Goal: Task Accomplishment & Management: Manage account settings

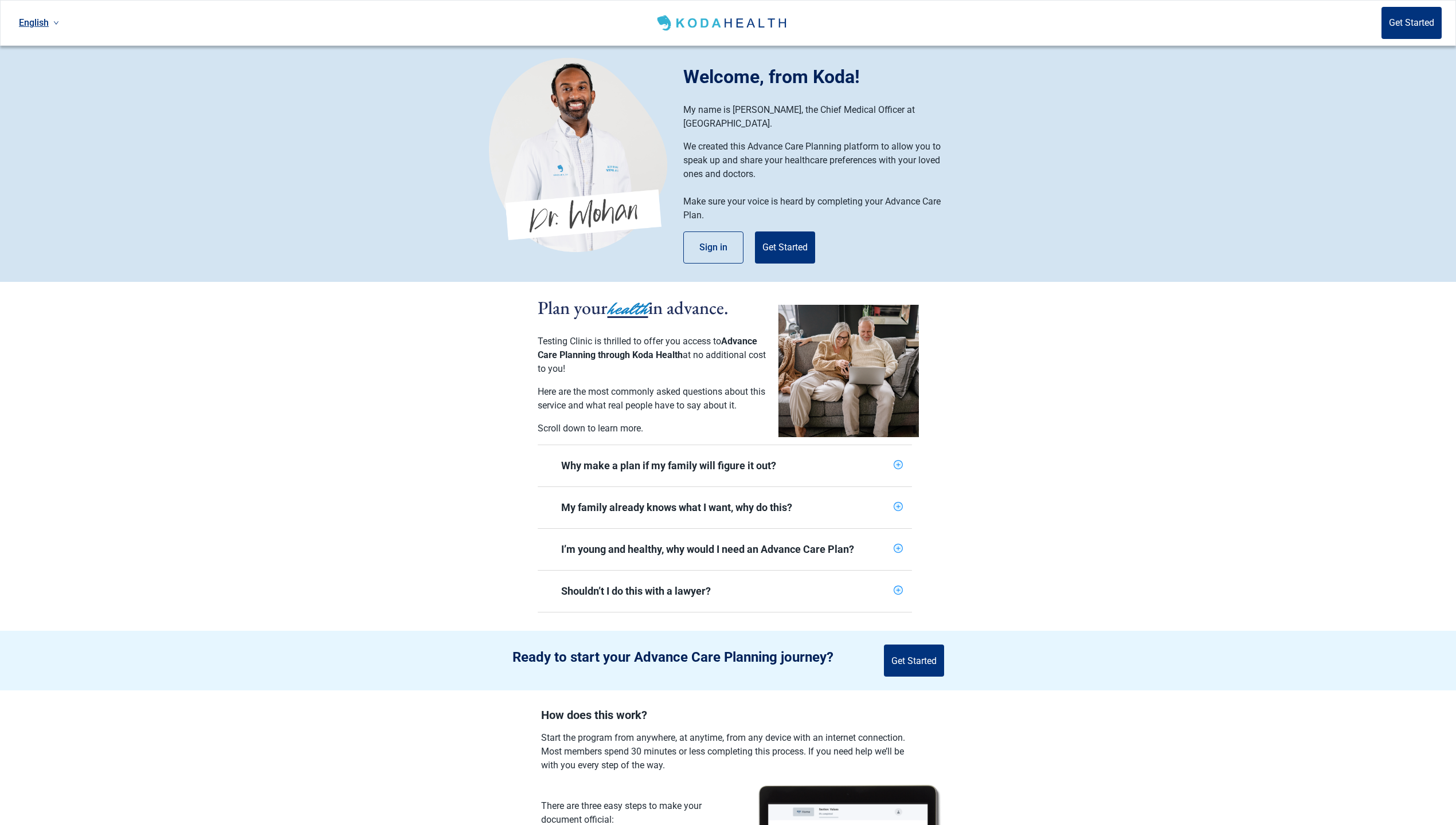
click at [315, 201] on section "Welcome, from Koda! My name is [PERSON_NAME], the Chief Medical Officer at [GEO…" at bounding box center [728, 163] width 1456 height 236
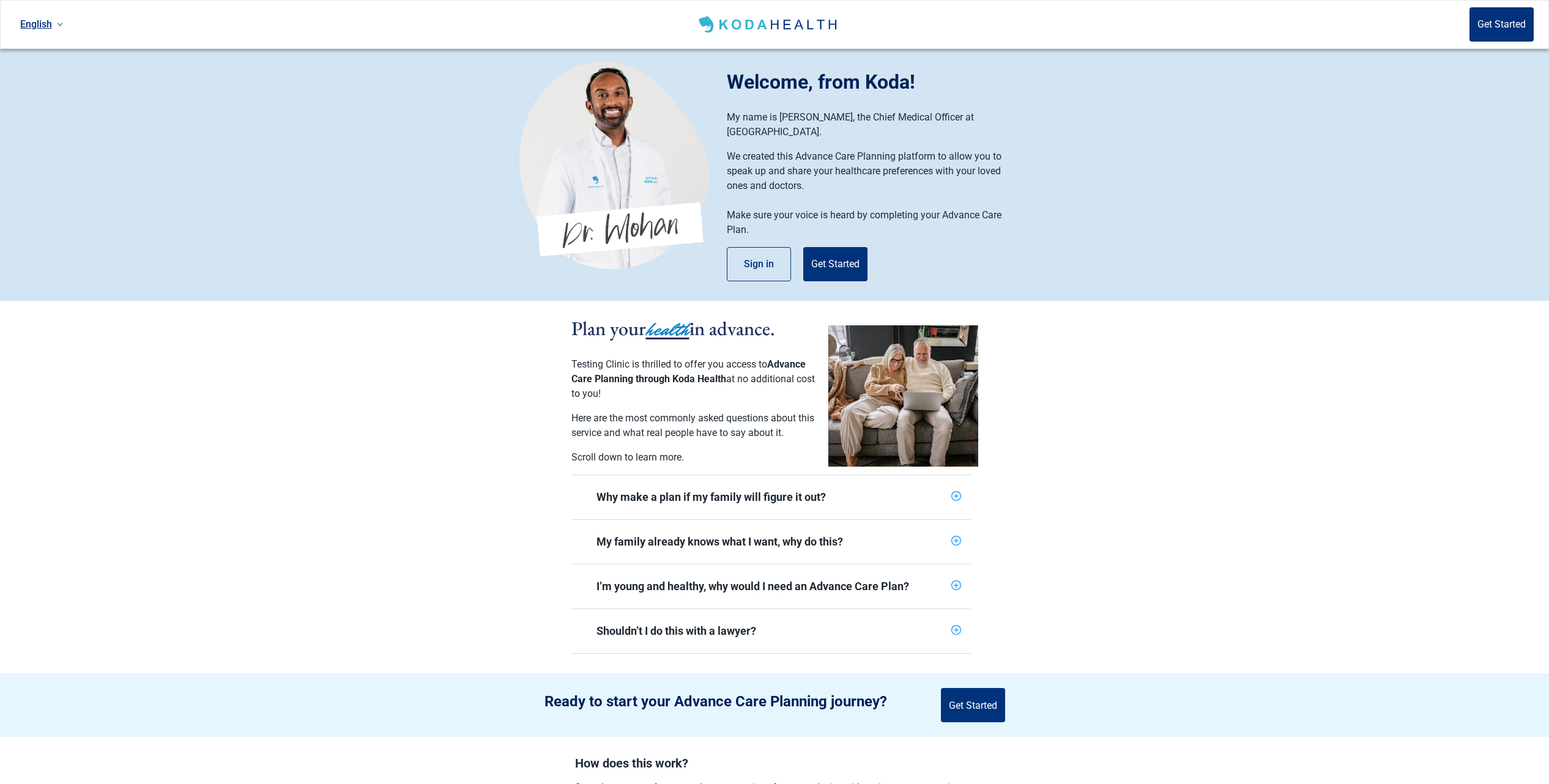
click at [39, 24] on link "English" at bounding box center [41, 24] width 53 height 20
click at [52, 73] on span "Español" at bounding box center [42, 74] width 38 height 13
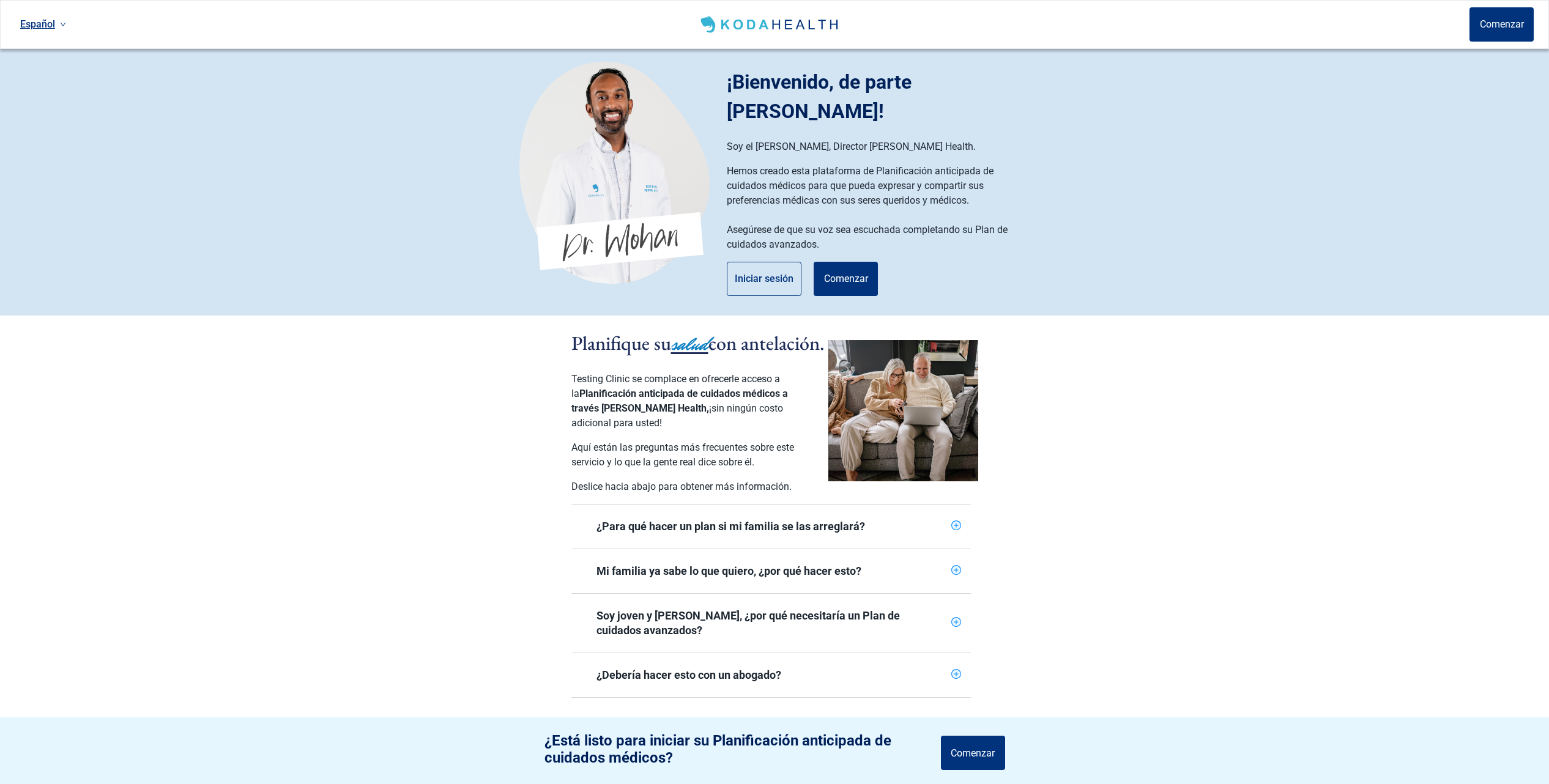
click at [46, 24] on link "Español" at bounding box center [42, 24] width 56 height 20
click at [33, 52] on span "English" at bounding box center [43, 50] width 41 height 13
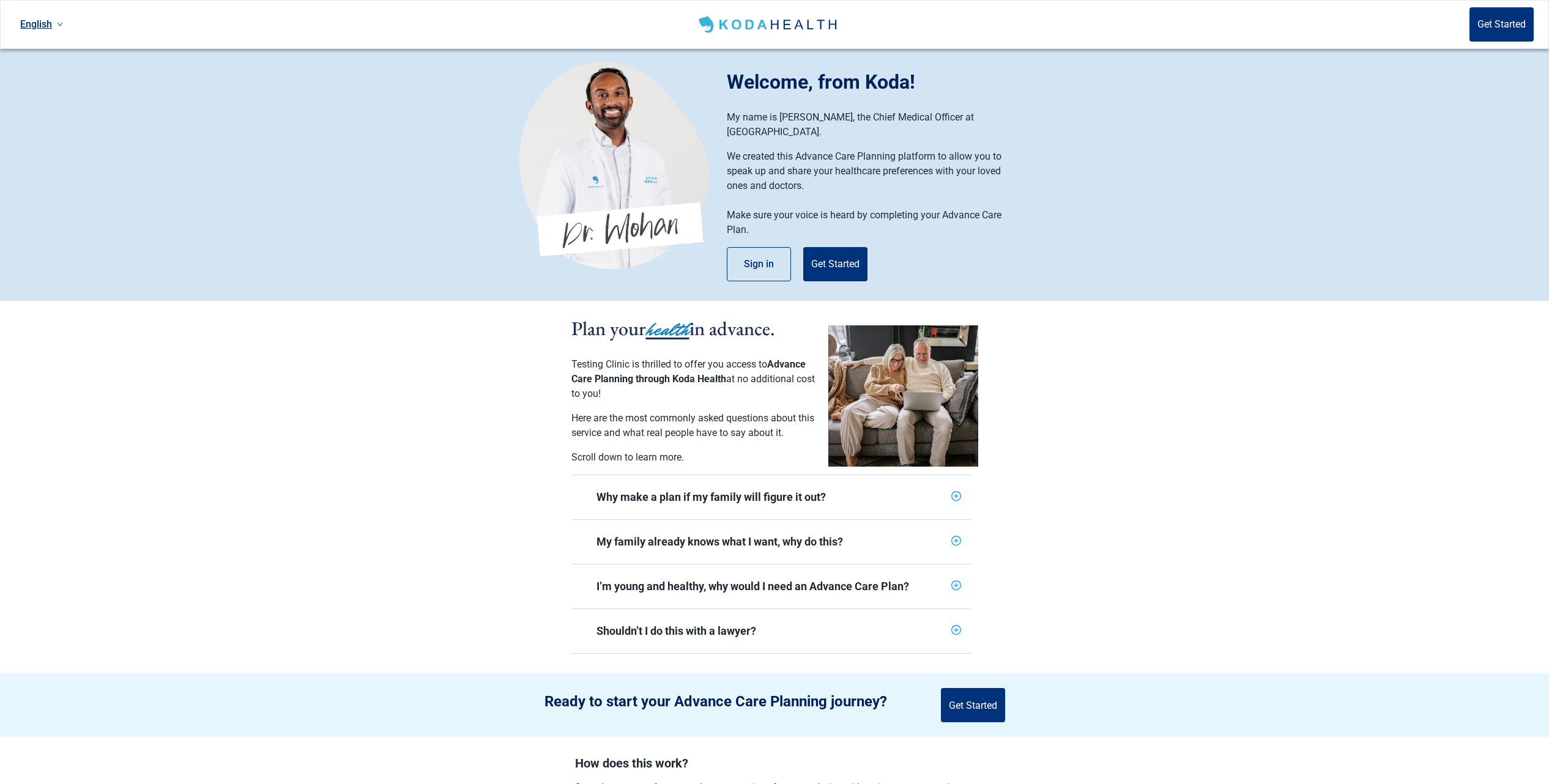
click at [38, 24] on link "English" at bounding box center [41, 24] width 53 height 20
click at [40, 73] on span "Español" at bounding box center [42, 74] width 38 height 13
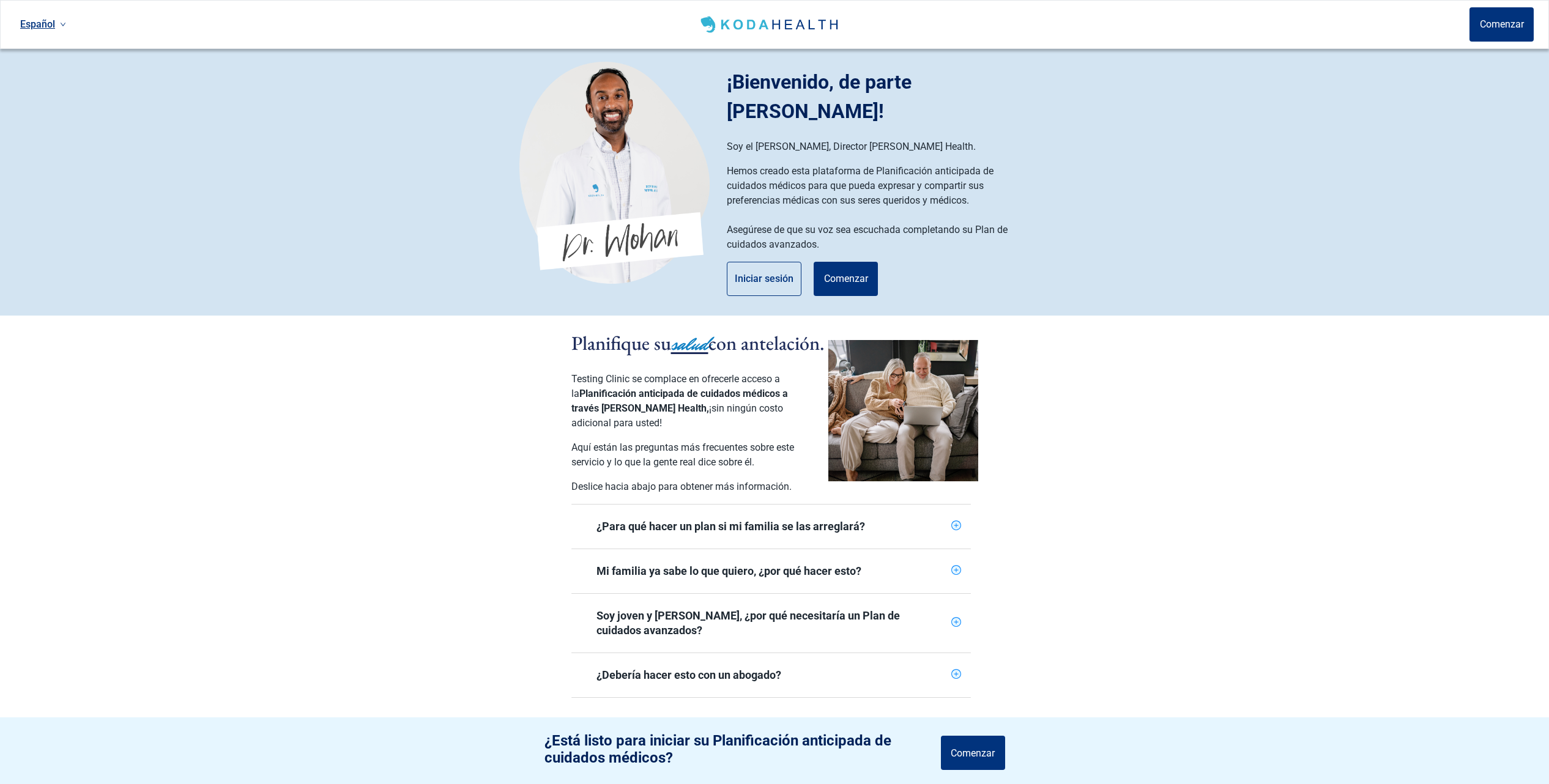
click at [54, 23] on link "Español" at bounding box center [42, 24] width 56 height 20
click at [51, 49] on span "English" at bounding box center [43, 50] width 41 height 13
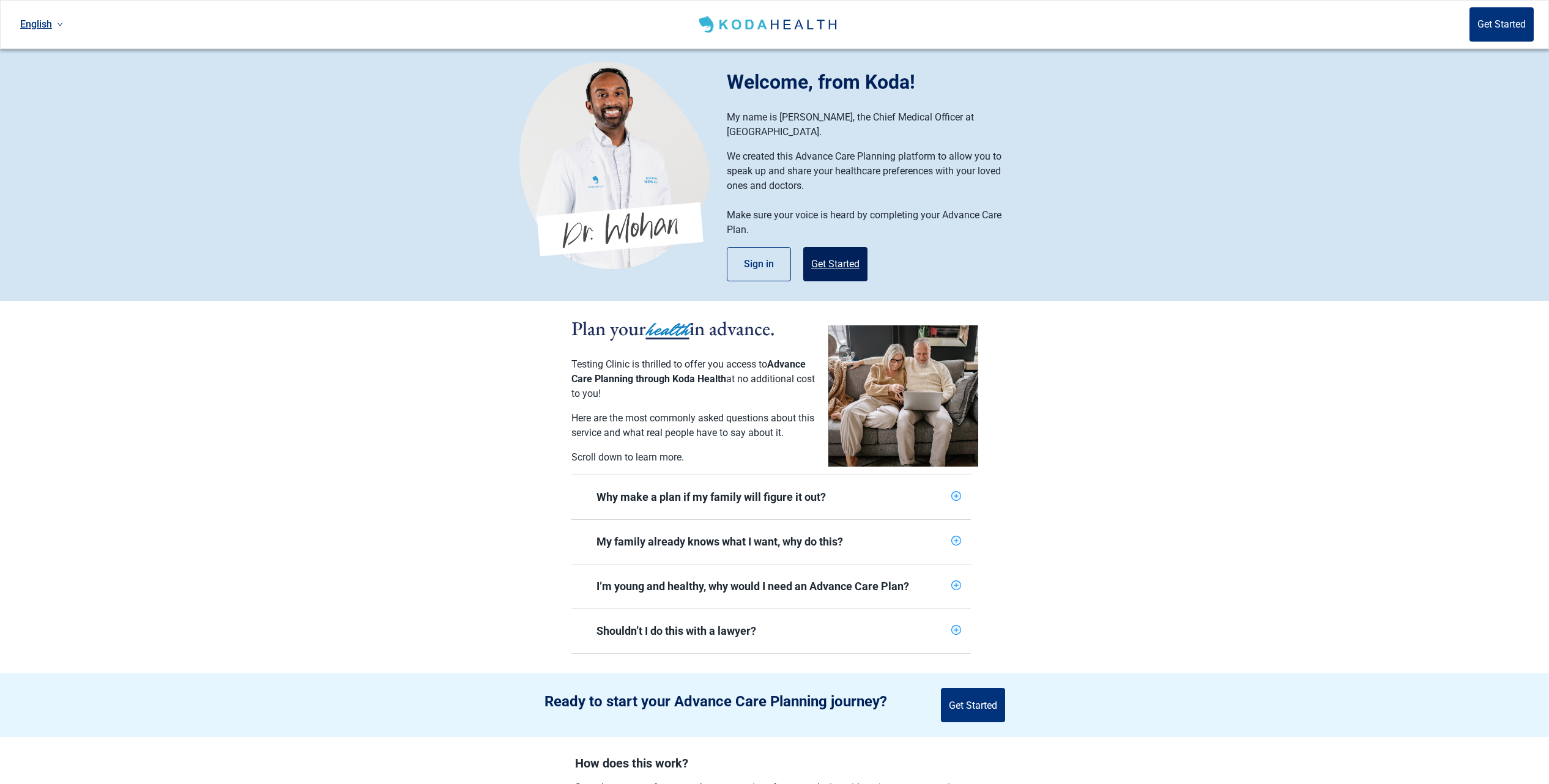
click at [831, 248] on button "Get Started" at bounding box center [835, 264] width 64 height 35
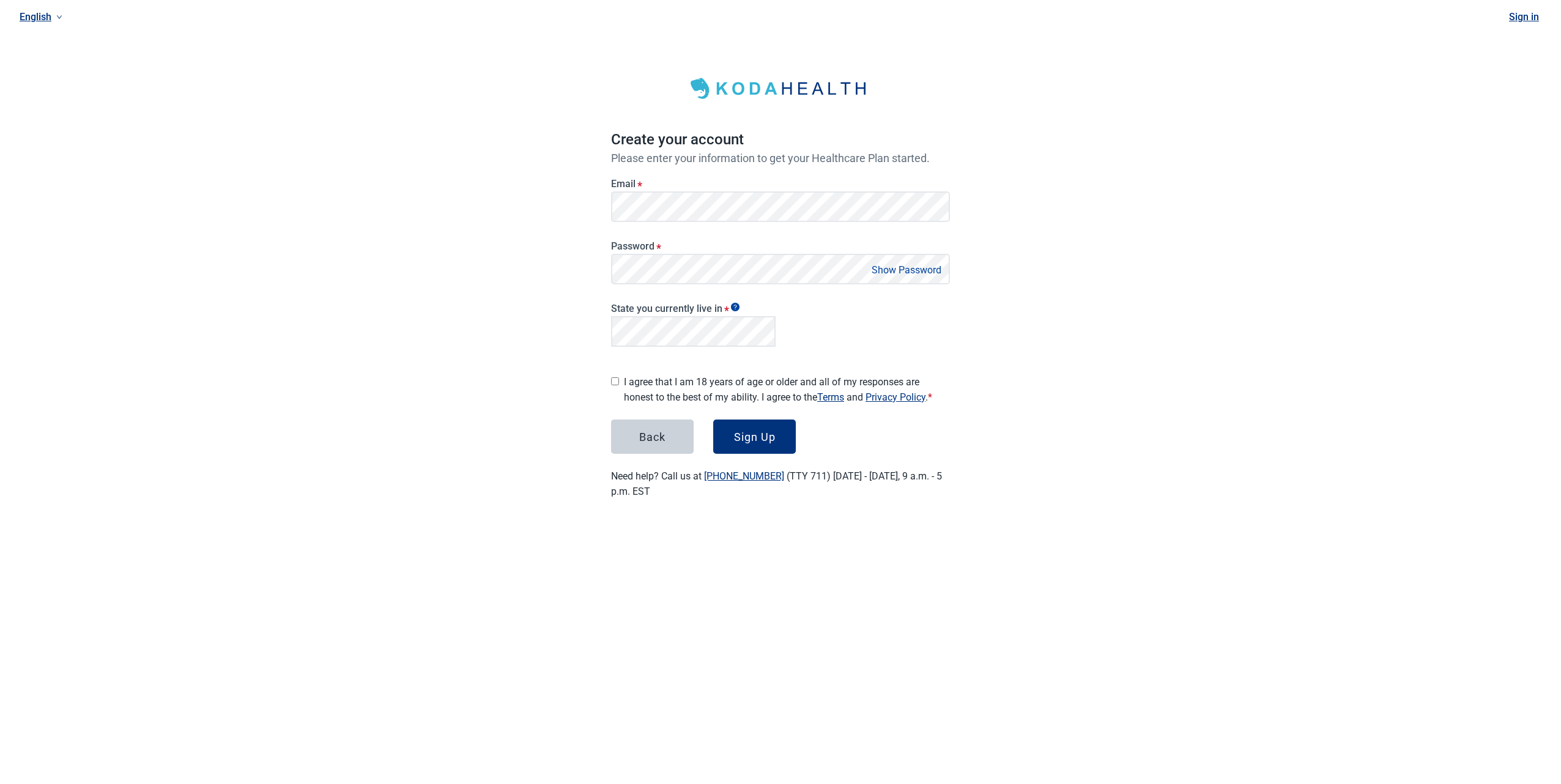
click at [39, 16] on link "English" at bounding box center [41, 17] width 53 height 20
click at [38, 35] on li "English" at bounding box center [41, 44] width 53 height 24
click at [42, 16] on link "English" at bounding box center [41, 17] width 53 height 20
click at [49, 67] on span "Español" at bounding box center [41, 66] width 38 height 13
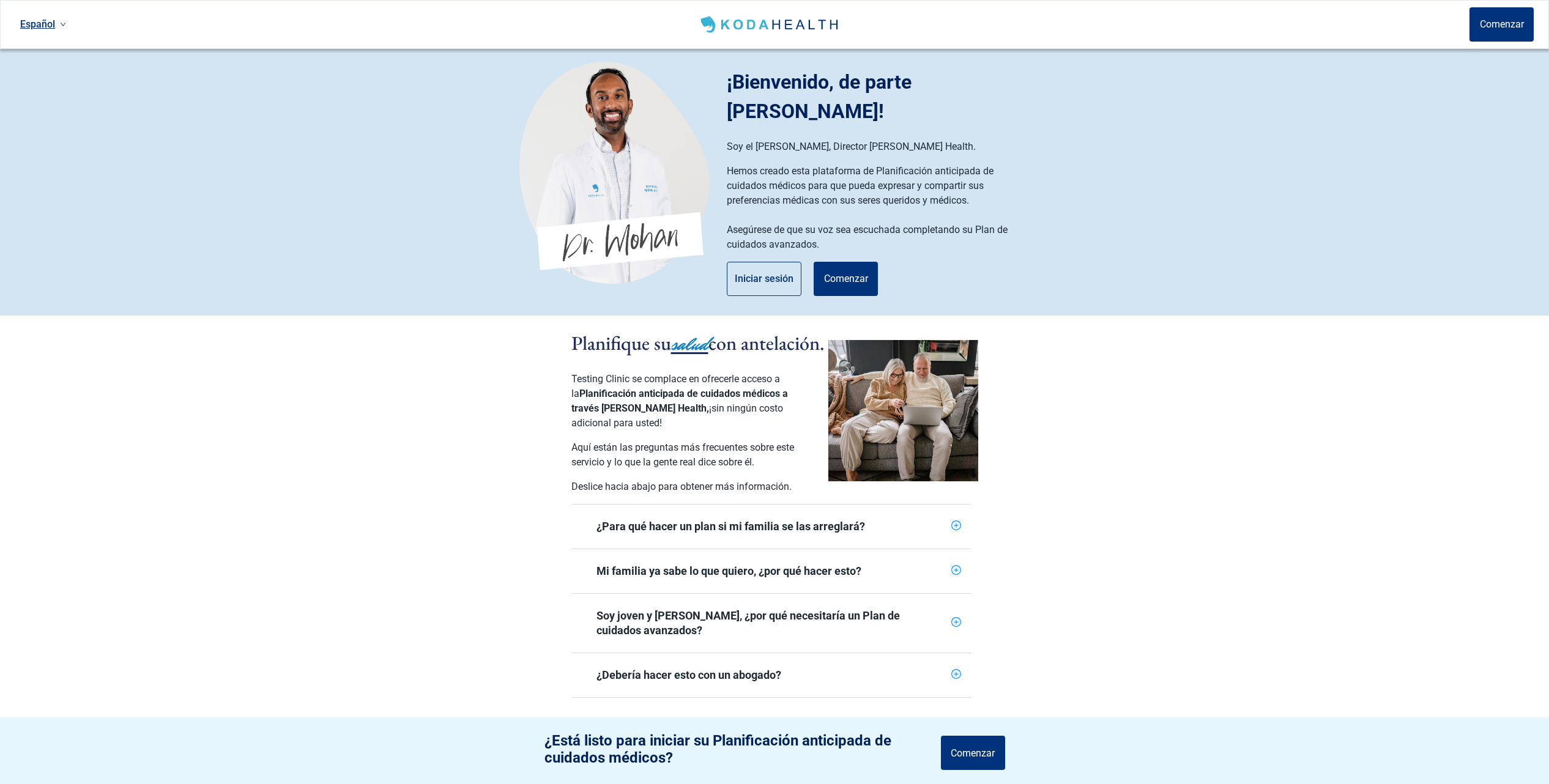
click at [38, 16] on link "Español" at bounding box center [42, 24] width 56 height 20
click at [46, 49] on span "English" at bounding box center [43, 50] width 41 height 13
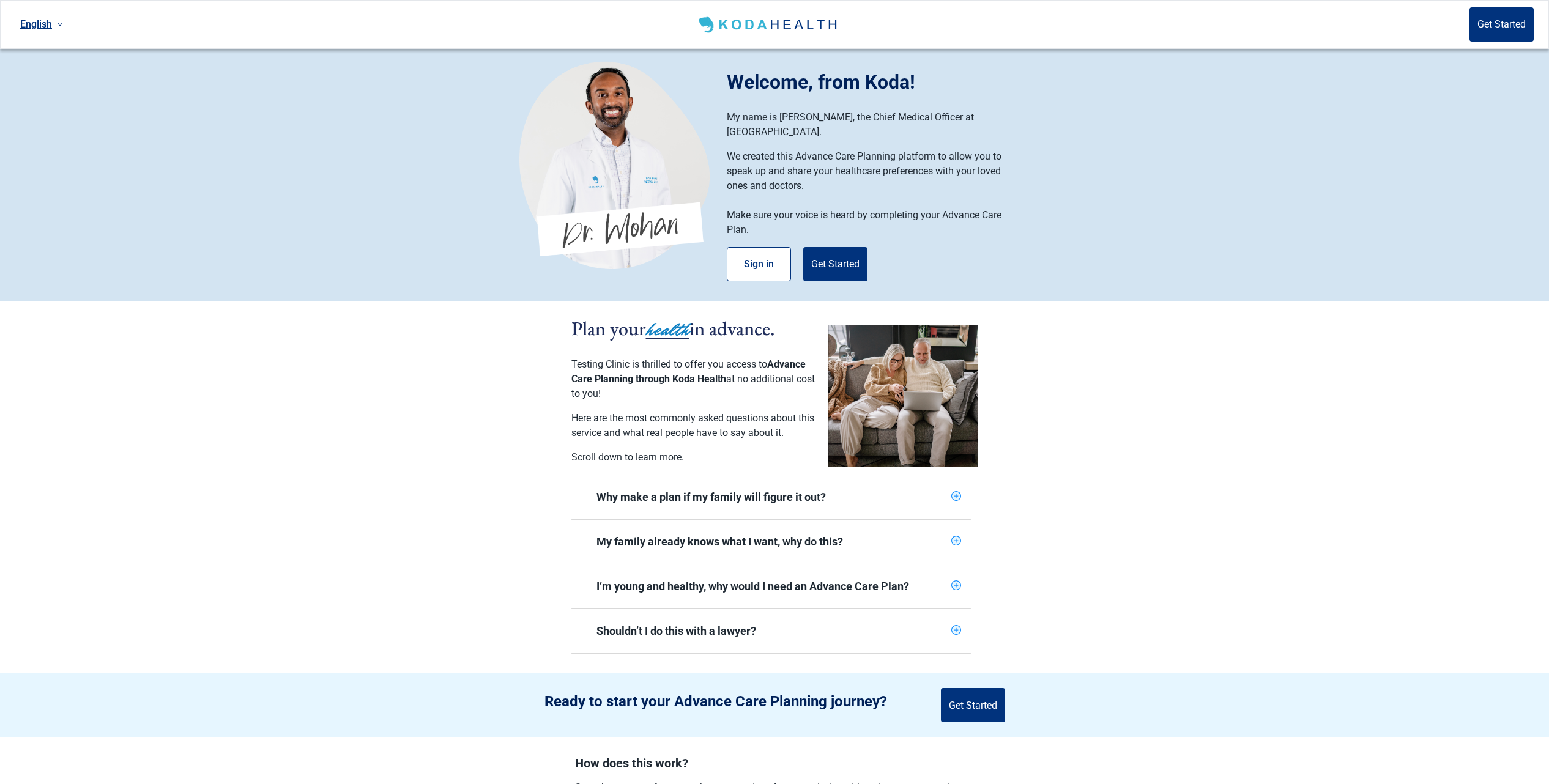
click at [756, 249] on button "Sign in" at bounding box center [759, 264] width 64 height 35
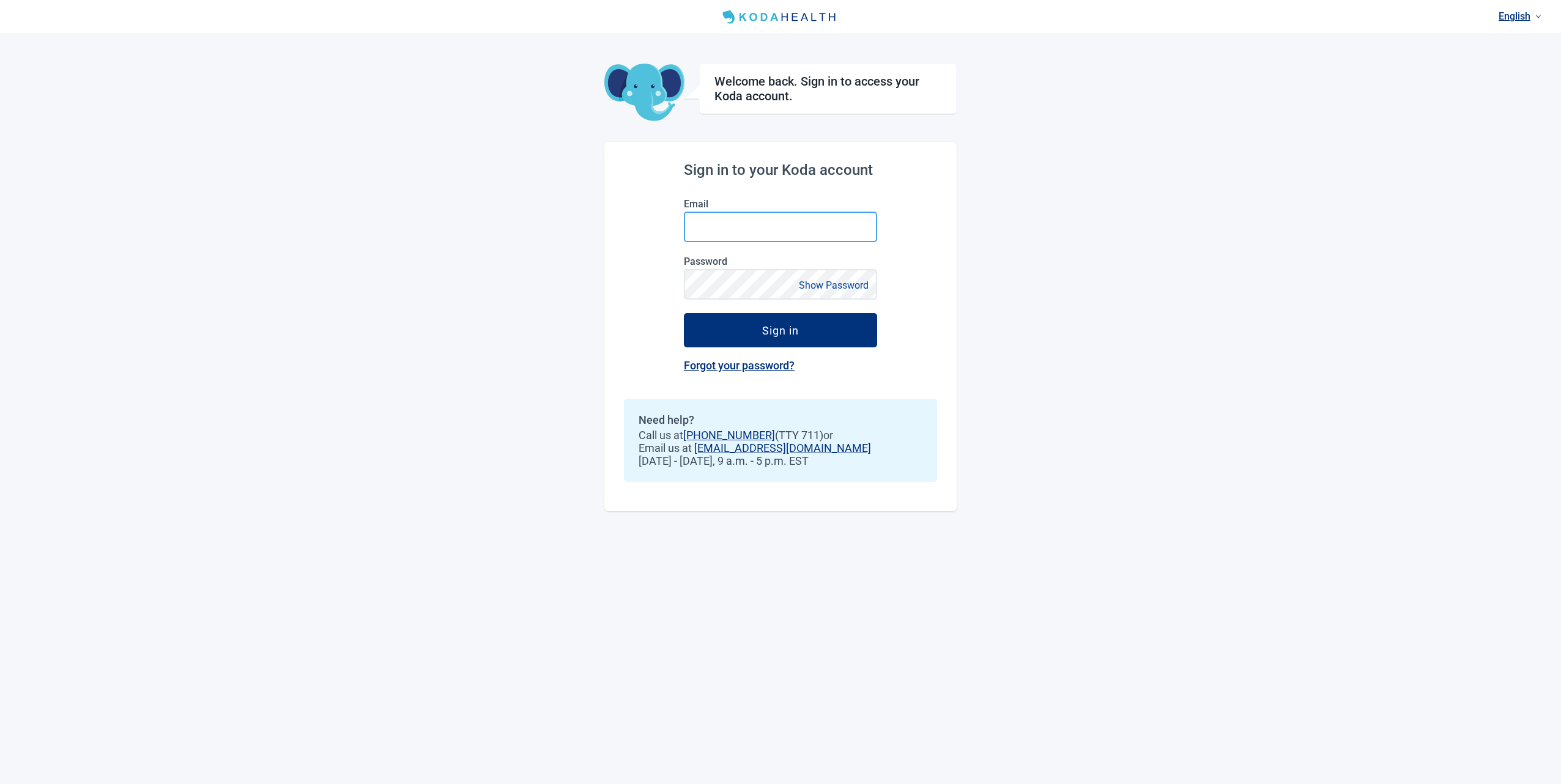
click at [744, 232] on input "Email" at bounding box center [780, 227] width 193 height 31
type input "[PERSON_NAME][EMAIL_ADDRESS][DOMAIN_NAME]"
click at [819, 288] on button "Show Password" at bounding box center [833, 285] width 77 height 16
click at [744, 328] on button "Sign in" at bounding box center [780, 330] width 193 height 35
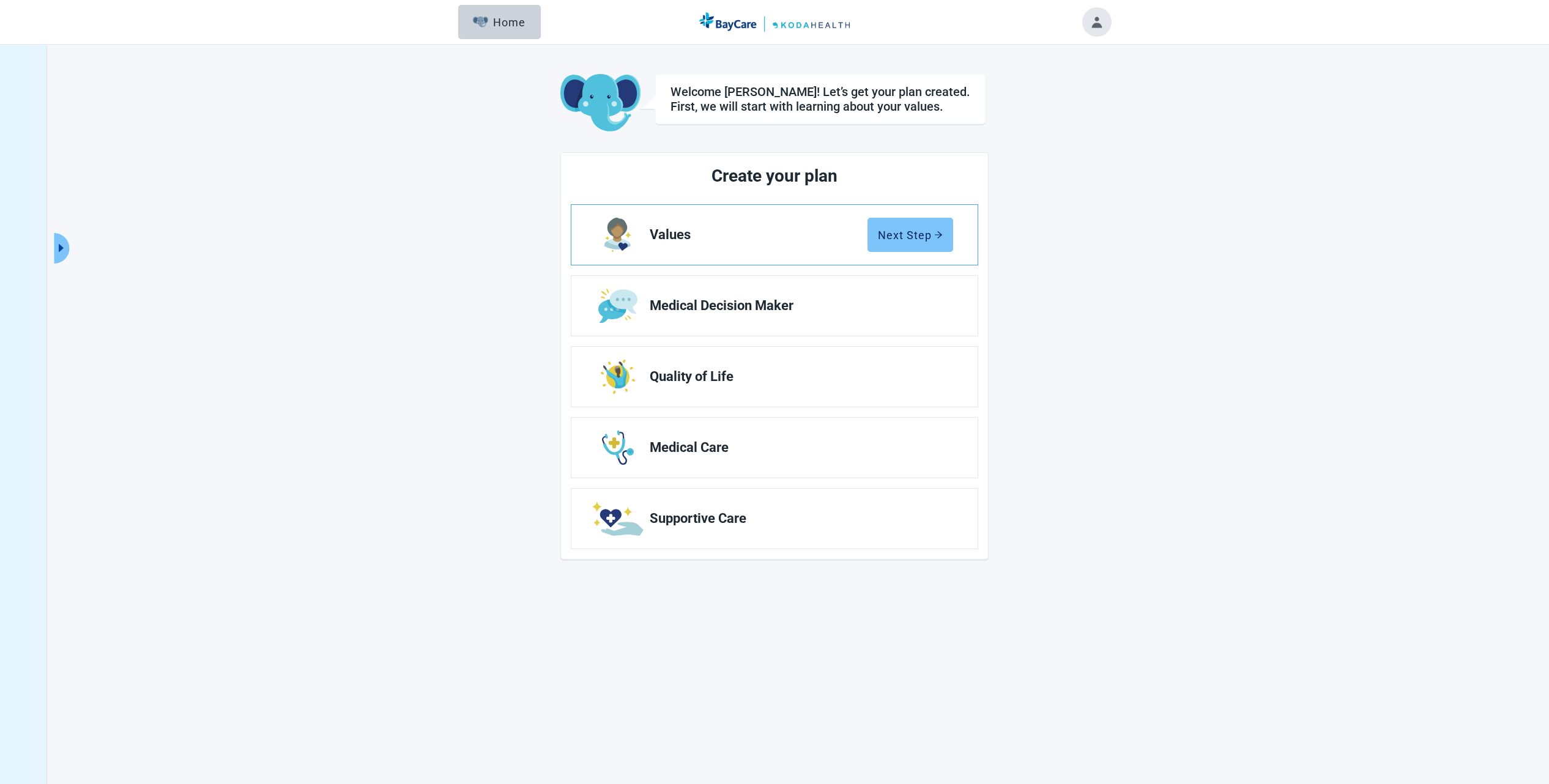
click at [908, 243] on button "Next Step" at bounding box center [910, 235] width 86 height 35
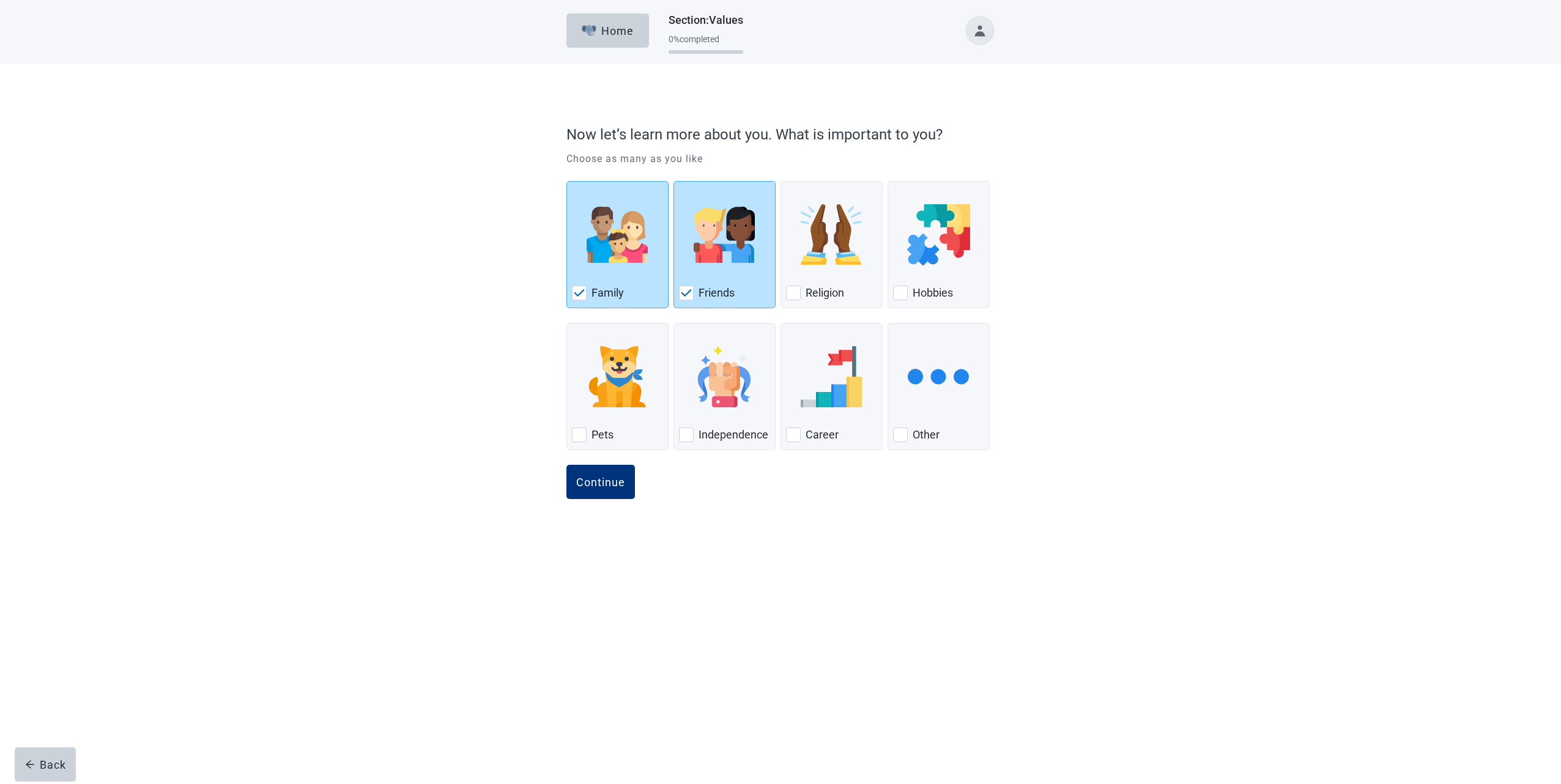
click at [983, 29] on button "Toggle account menu" at bounding box center [979, 30] width 29 height 29
click at [957, 78] on span "My Profile" at bounding box center [961, 80] width 46 height 12
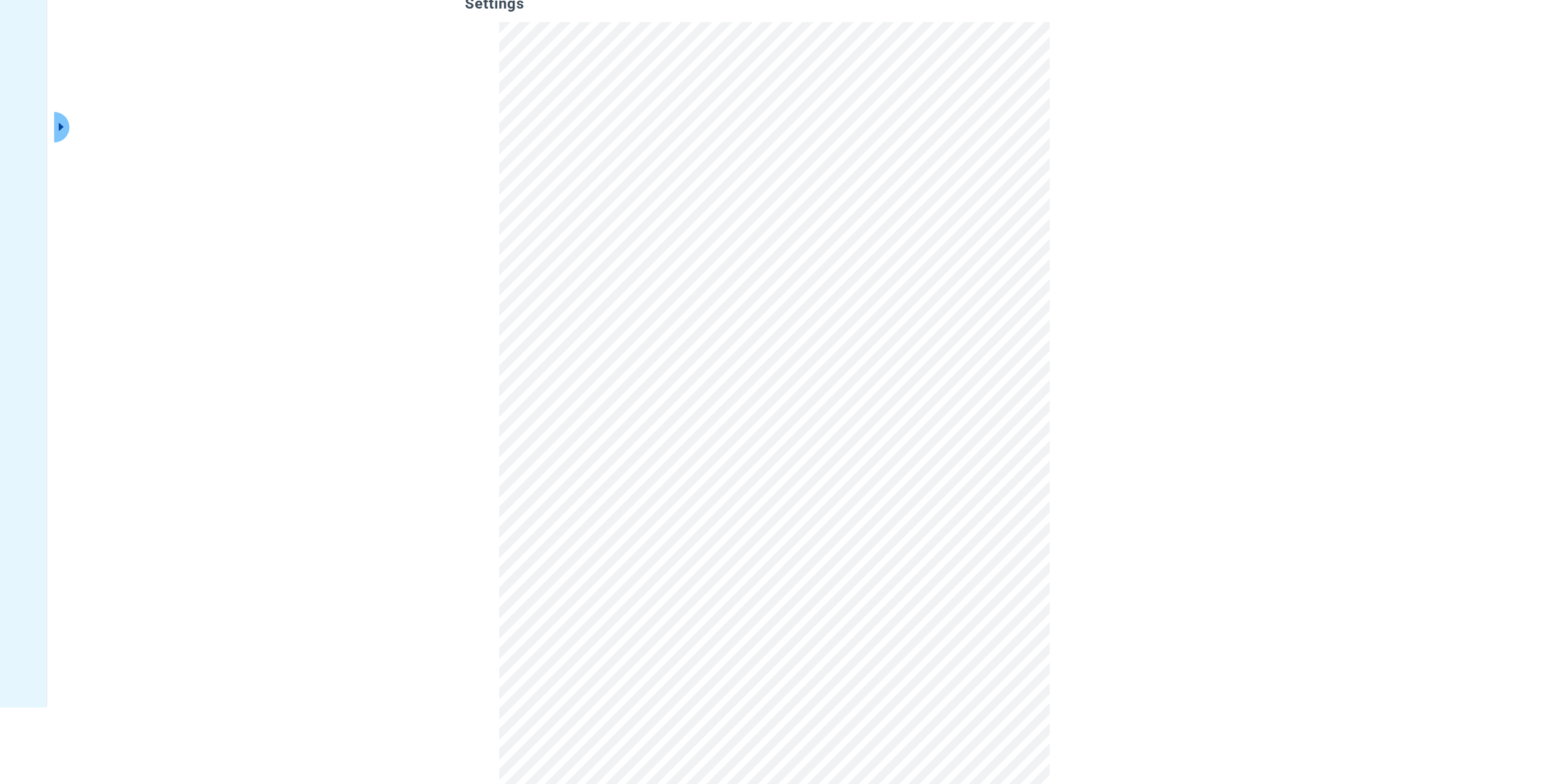
scroll to position [79, 0]
click at [795, 649] on div "Español" at bounding box center [803, 648] width 43 height 13
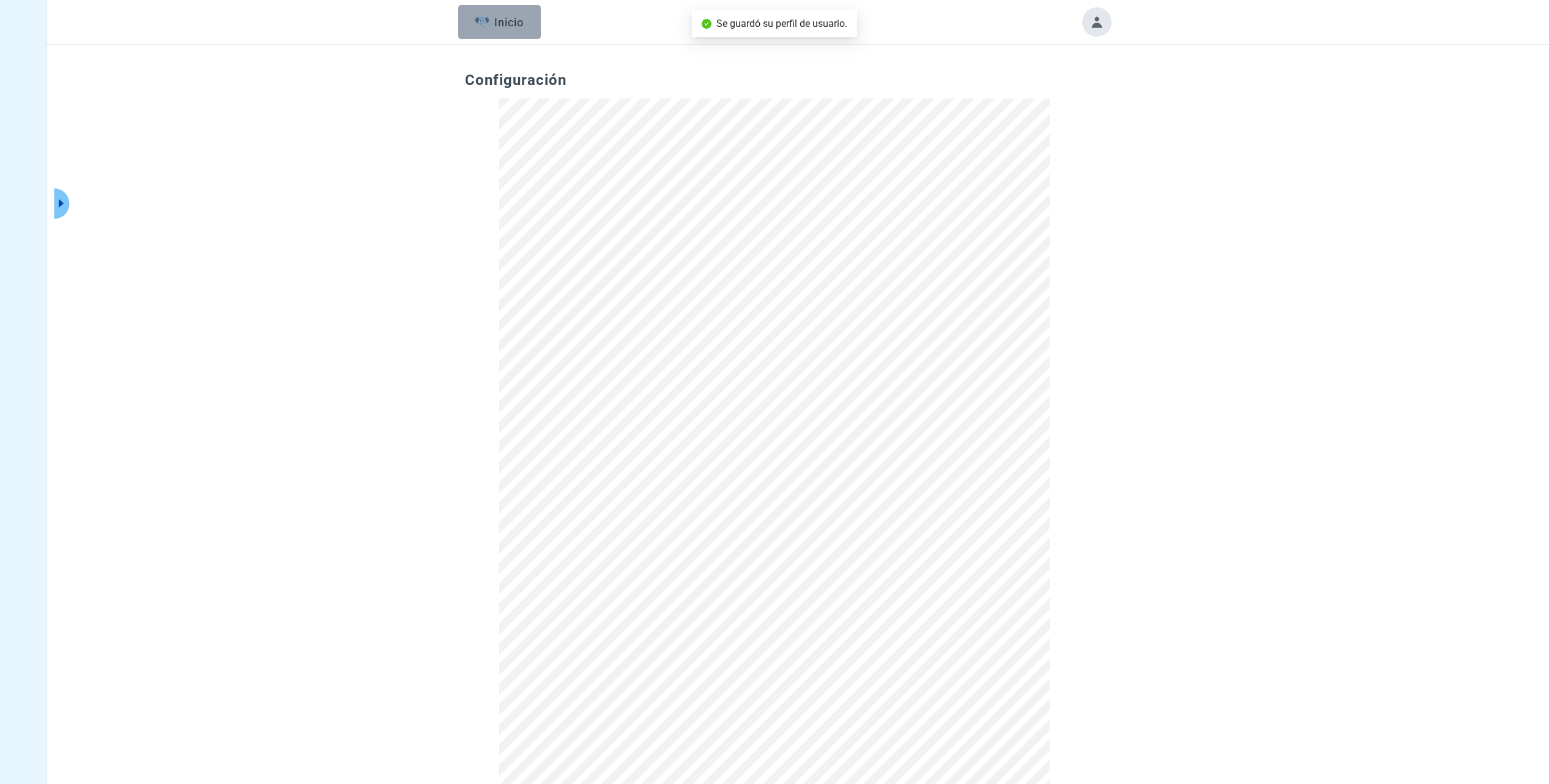
click at [508, 19] on div "Inicio" at bounding box center [499, 22] width 49 height 13
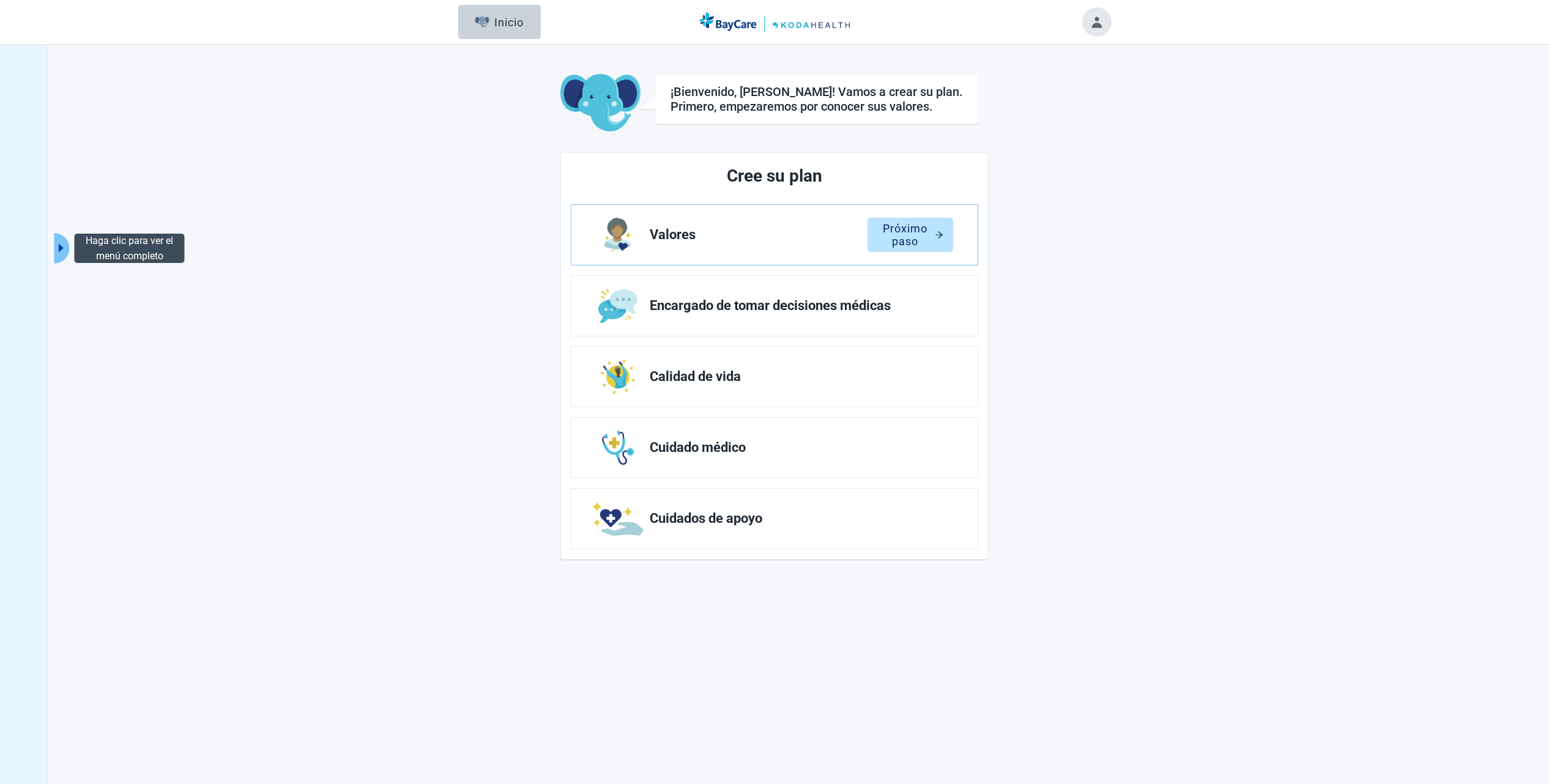
click at [65, 248] on icon "caret-right" at bounding box center [61, 248] width 12 height 12
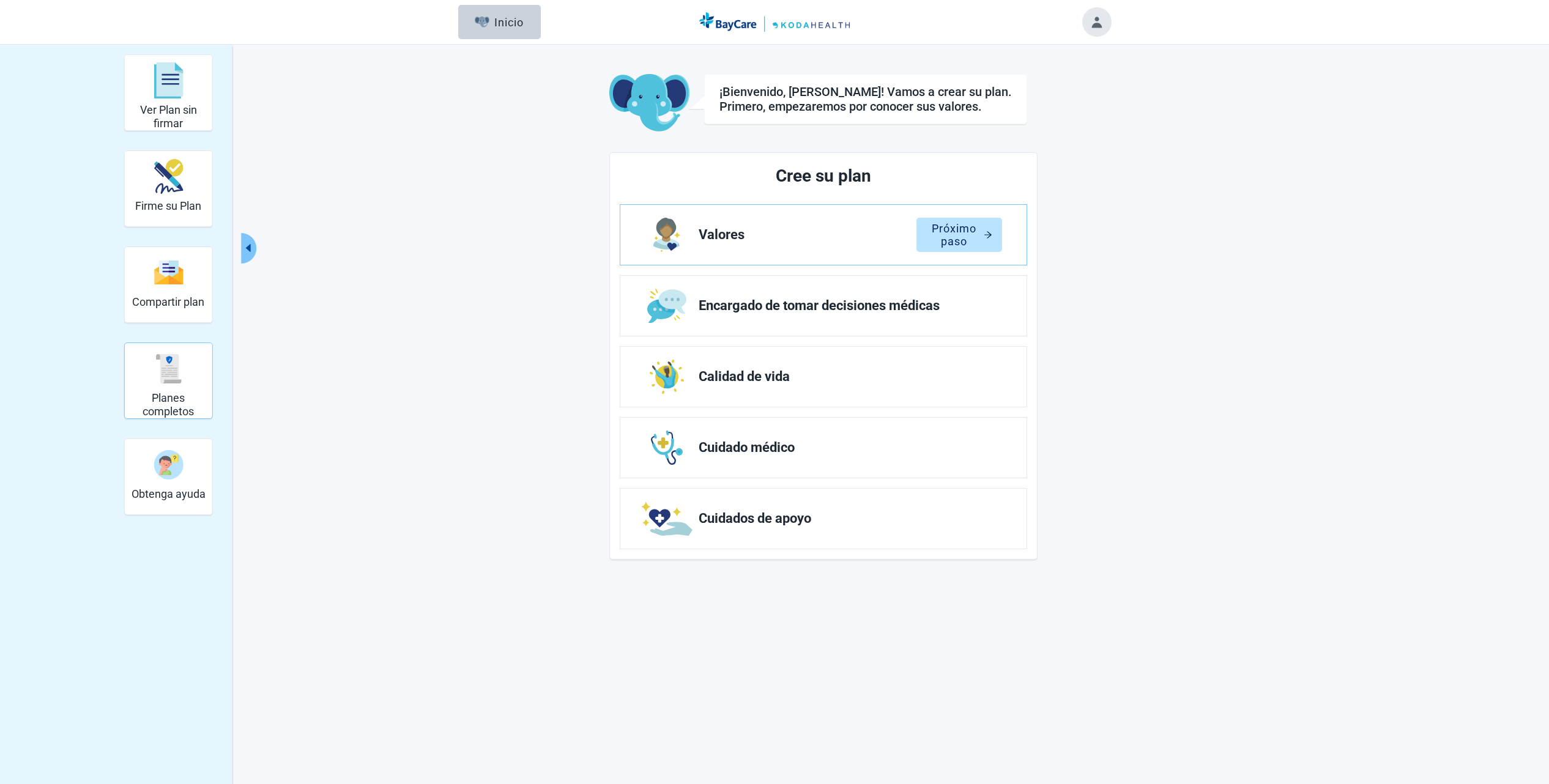
click at [175, 389] on div "Planes completos" at bounding box center [168, 368] width 78 height 46
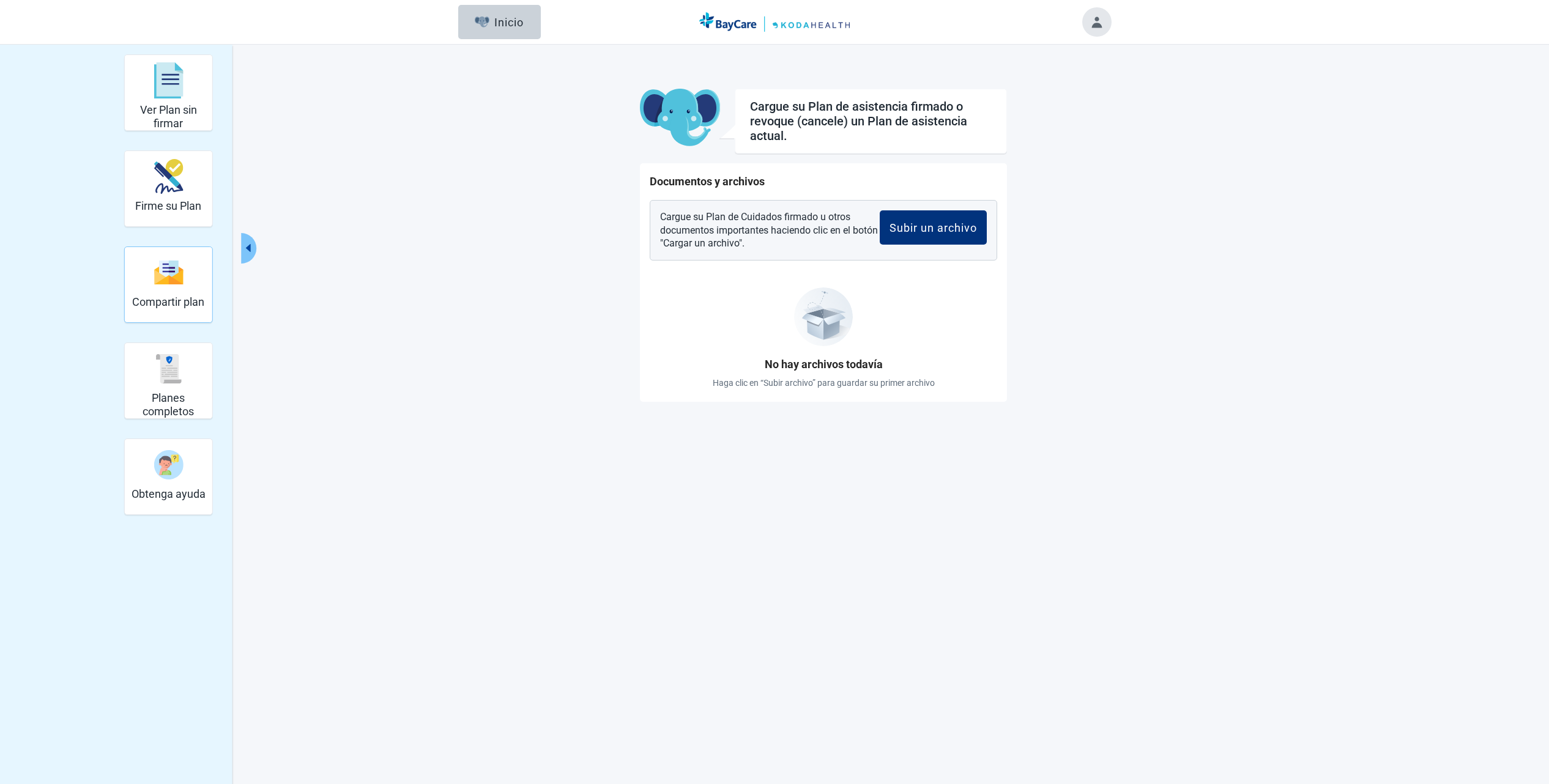
click at [165, 287] on div "Compartir plan" at bounding box center [168, 272] width 72 height 46
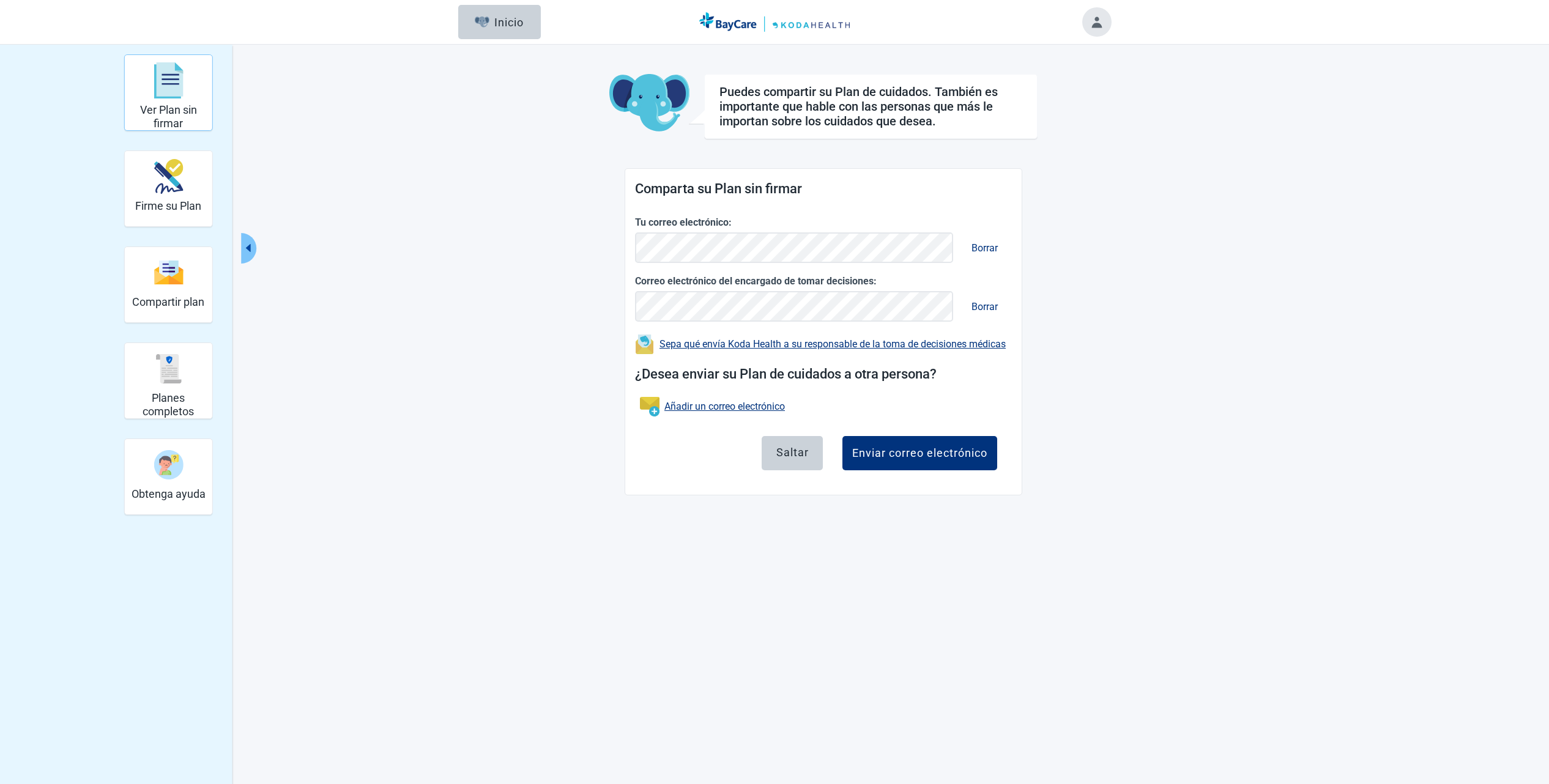
click at [162, 111] on h2 "Ver Plan sin firmar" at bounding box center [168, 117] width 78 height 27
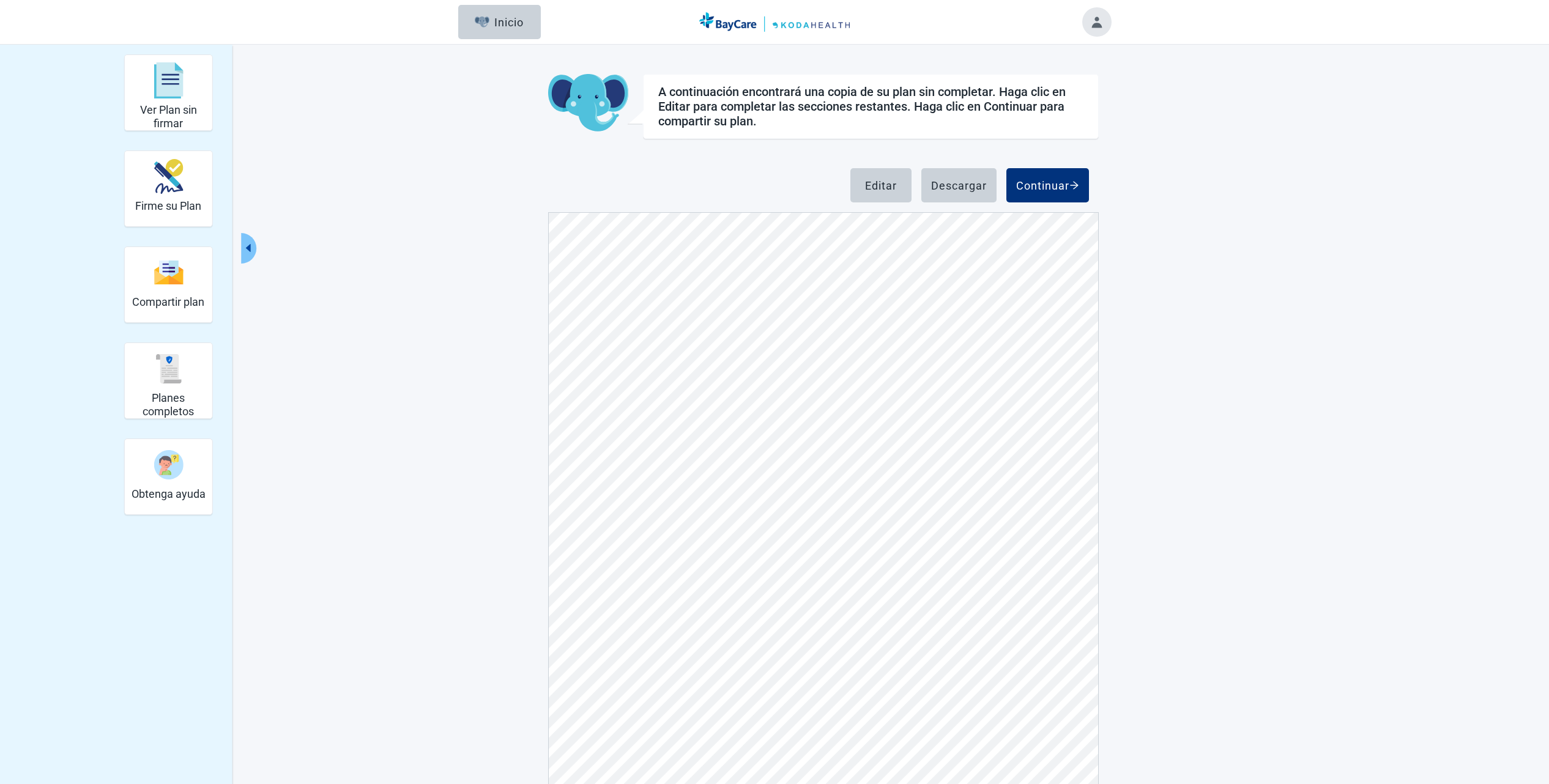
scroll to position [5243, 0]
click at [1098, 20] on button "Toggle account menu" at bounding box center [1097, 21] width 29 height 29
click at [1061, 68] on span "Mi perfil" at bounding box center [1073, 71] width 37 height 12
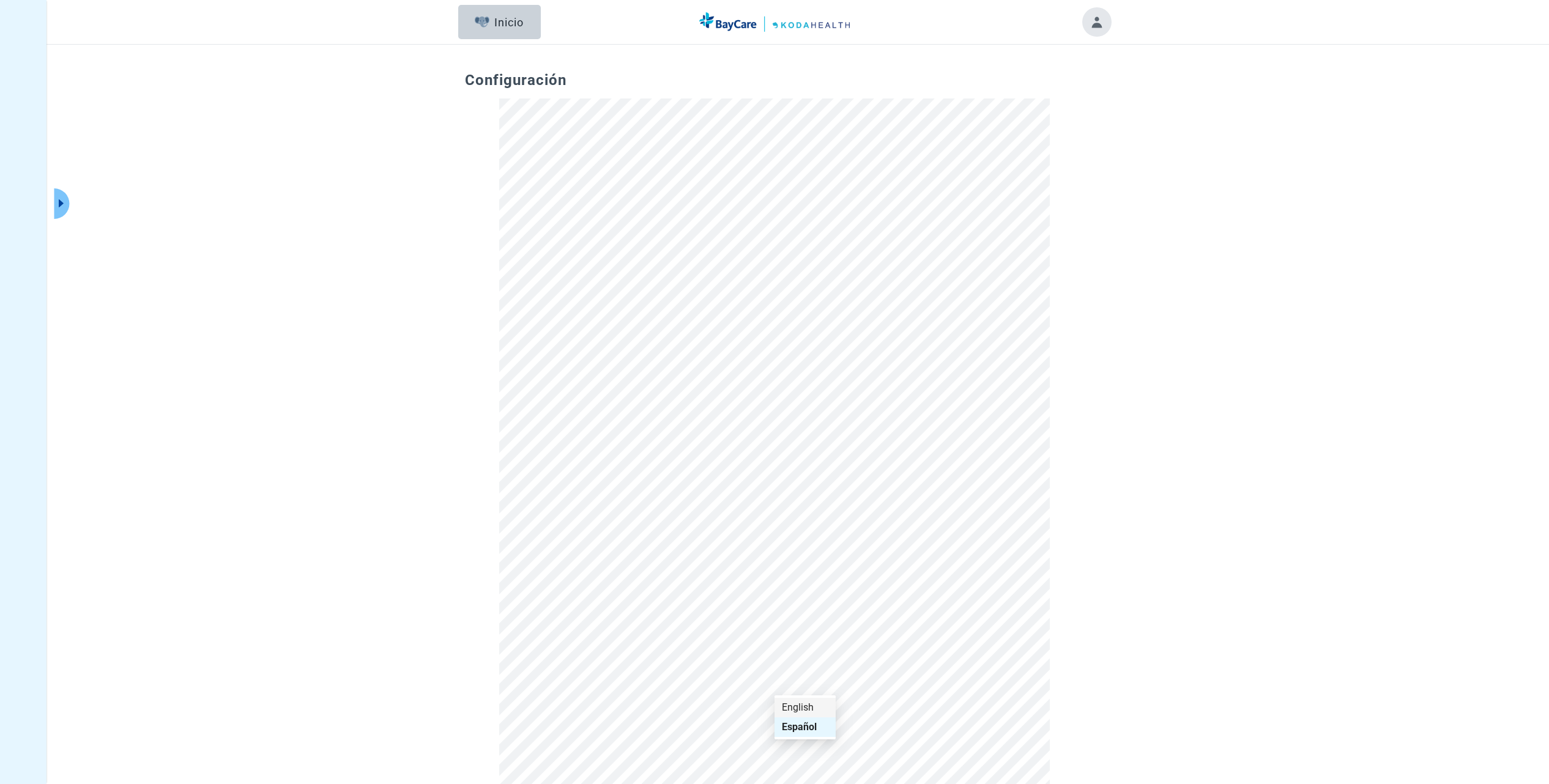
click at [804, 705] on div "English" at bounding box center [805, 707] width 46 height 13
click at [62, 204] on icon "caret-right" at bounding box center [61, 203] width 5 height 8
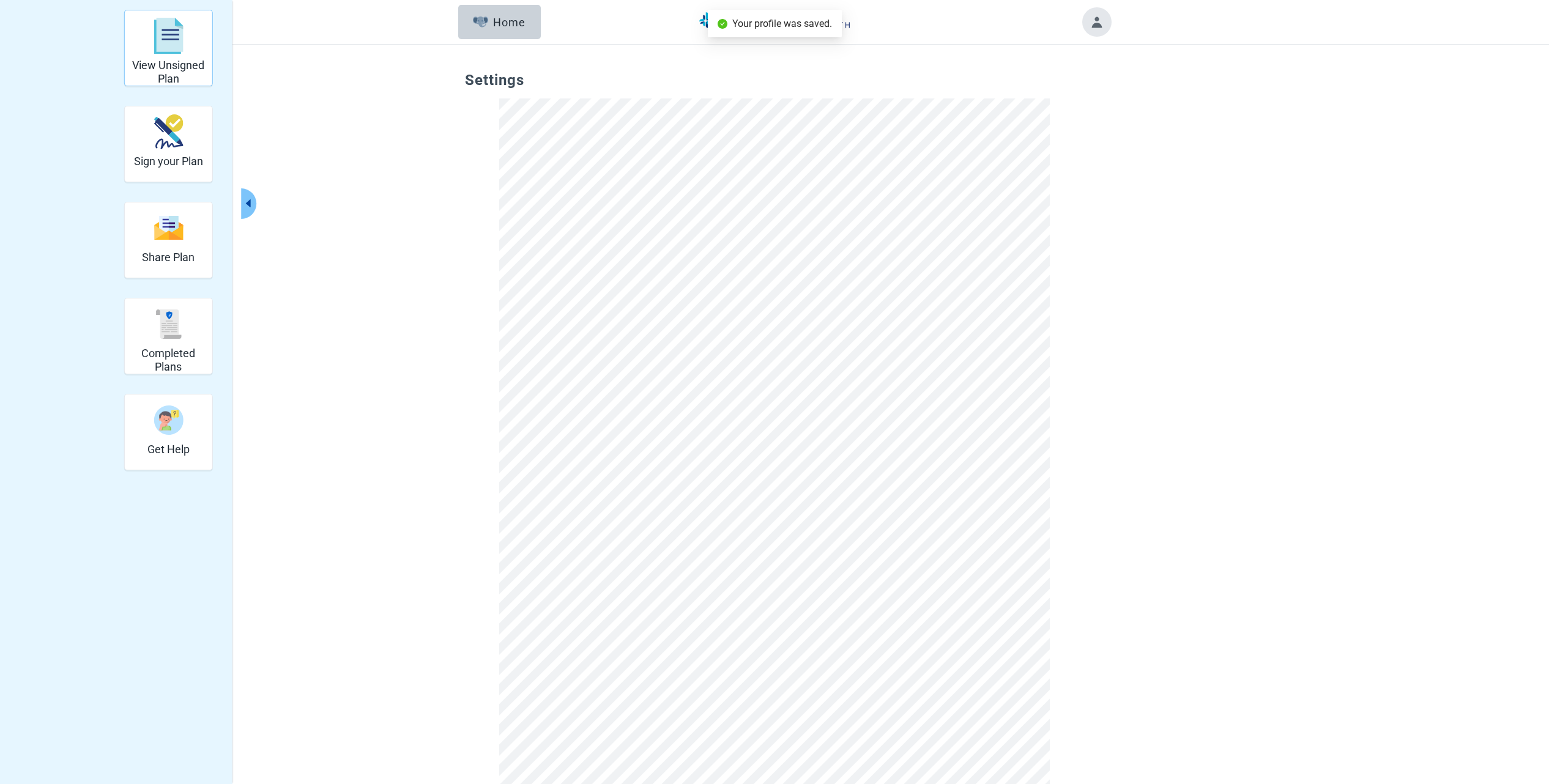
click at [151, 60] on h2 "View Unsigned Plan" at bounding box center [168, 72] width 78 height 27
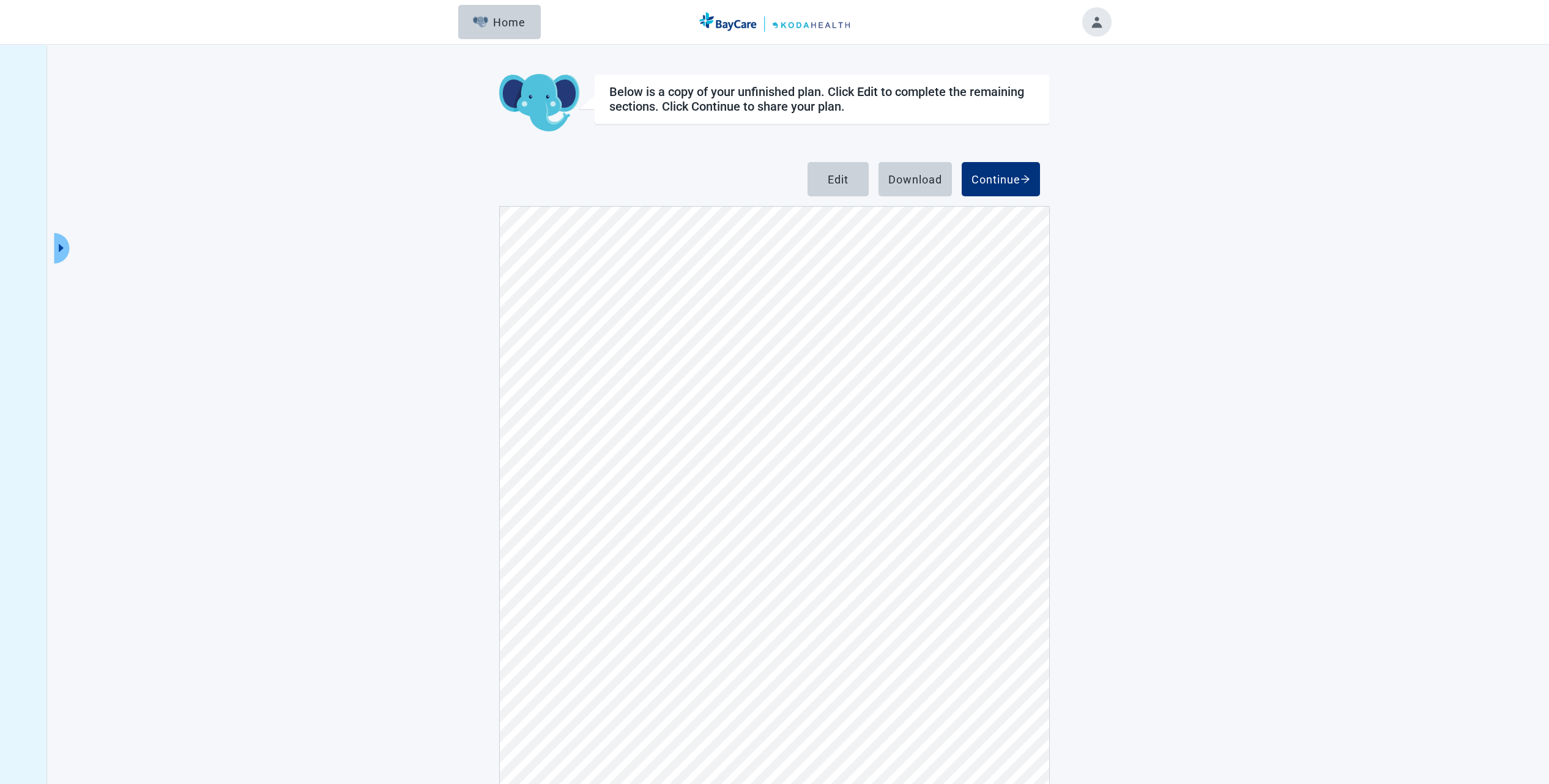
scroll to position [4622, 0]
click at [1105, 20] on button "Toggle account menu" at bounding box center [1097, 21] width 29 height 29
click at [1080, 154] on span "Logout" at bounding box center [1072, 154] width 31 height 12
